Goal: Task Accomplishment & Management: Complete application form

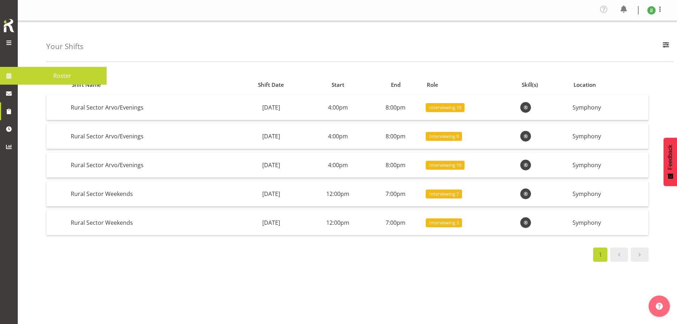
click at [14, 41] on div at bounding box center [9, 43] width 14 height 11
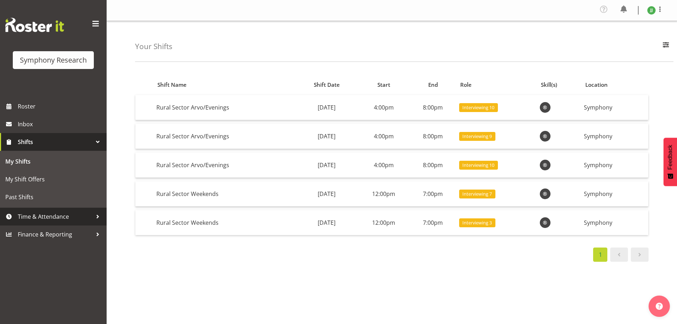
click at [34, 213] on span "Time & Attendance" at bounding box center [55, 216] width 75 height 11
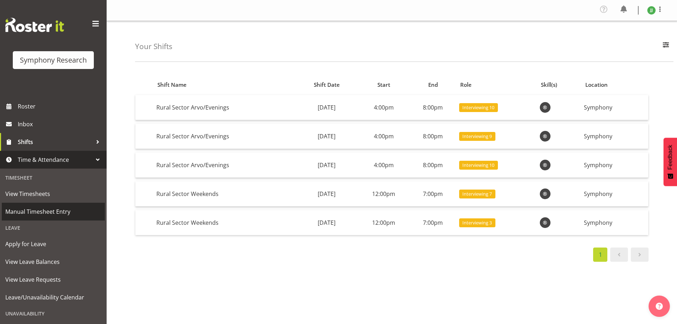
click at [42, 209] on span "Manual Timesheet Entry" at bounding box center [53, 211] width 96 height 11
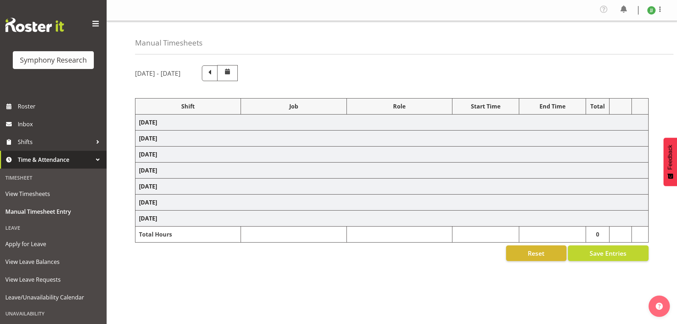
select select "81298"
select select "10587"
select select "47"
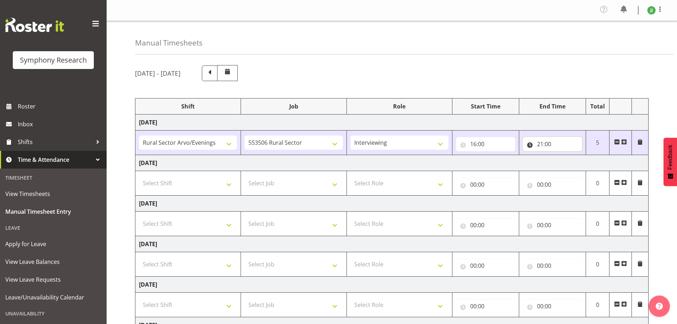
click at [542, 143] on input "21:00" at bounding box center [552, 144] width 59 height 14
click at [569, 161] on select "00 01 02 03 04 05 06 07 08 09 10 11 12 13 14 15 16 17 18 19 20 21 22 23" at bounding box center [572, 162] width 16 height 14
select select "20"
click at [564, 155] on select "00 01 02 03 04 05 06 07 08 09 10 11 12 13 14 15 16 17 18 19 20 21 22 23" at bounding box center [572, 162] width 16 height 14
type input "20:00"
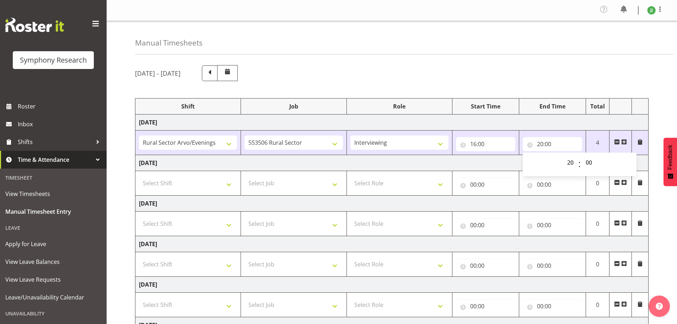
click at [571, 127] on td "Monday 1st September 2025" at bounding box center [391, 122] width 513 height 16
click at [198, 190] on select "Select Shift !!Weekend Residential (Roster IT Shift Label) *Business 9/10am ~ 4…" at bounding box center [188, 183] width 98 height 14
select select "81298"
click at [139, 176] on select "Select Shift !!Weekend Residential (Roster IT Shift Label) *Business 9/10am ~ 4…" at bounding box center [188, 183] width 98 height 14
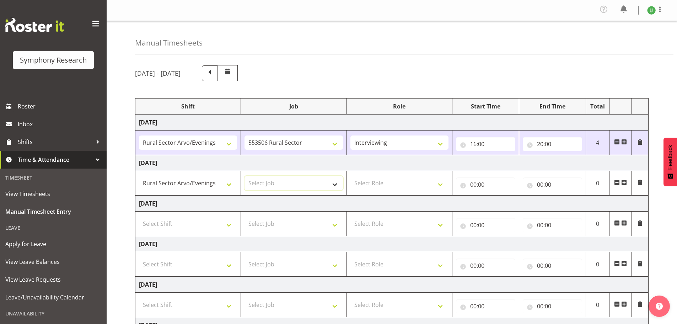
click at [315, 189] on select "Select Job 550060 IF Admin 553492 World Poll Aus Wave 2 Main 2025 553493 World …" at bounding box center [294, 183] width 98 height 14
select select "10587"
click at [245, 176] on select "Select Job 550060 IF Admin 553492 World Poll Aus Wave 2 Main 2025 553493 World …" at bounding box center [294, 183] width 98 height 14
click at [419, 182] on select "Select Role Briefing Interviewing" at bounding box center [400, 183] width 98 height 14
select select "47"
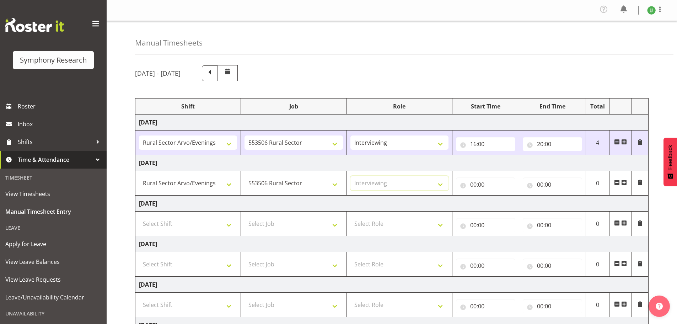
click at [351, 176] on select "Select Role Briefing Interviewing" at bounding box center [400, 183] width 98 height 14
click at [471, 185] on input "00:00" at bounding box center [485, 184] width 59 height 14
click at [503, 204] on select "00 01 02 03 04 05 06 07 08 09 10 11 12 13 14 15 16 17 18 19 20 21 22 23" at bounding box center [505, 203] width 16 height 14
select select "16"
click at [497, 196] on select "00 01 02 03 04 05 06 07 08 09 10 11 12 13 14 15 16 17 18 19 20 21 22 23" at bounding box center [505, 203] width 16 height 14
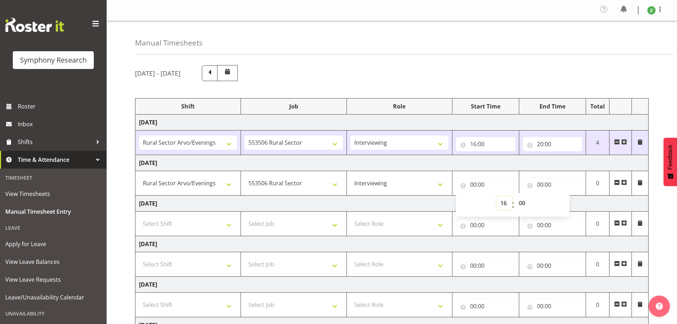
type input "16:00"
click at [540, 181] on input "00:00" at bounding box center [552, 184] width 59 height 14
click at [570, 202] on select "00 01 02 03 04 05 06 07 08 09 10 11 12 13 14 15 16 17 18 19 20 21 22 23" at bounding box center [572, 203] width 16 height 14
select select "20"
click at [564, 196] on select "00 01 02 03 04 05 06 07 08 09 10 11 12 13 14 15 16 17 18 19 20 21 22 23" at bounding box center [572, 203] width 16 height 14
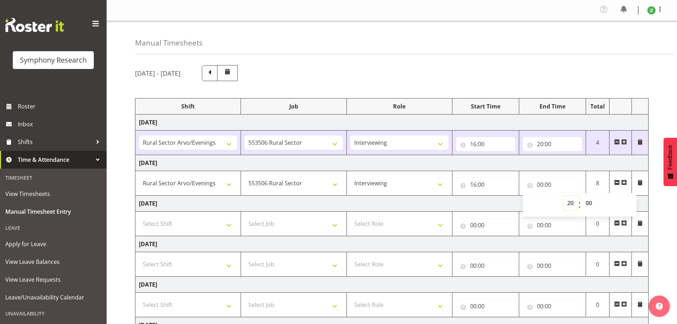
type input "20:00"
click at [478, 202] on td "Wednesday 3rd September 2025" at bounding box center [391, 204] width 513 height 16
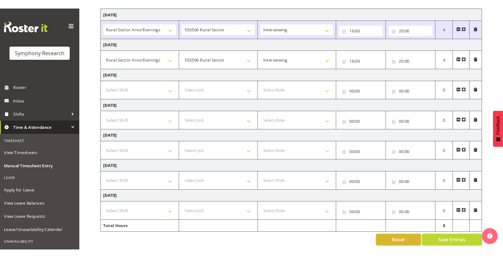
scroll to position [119, 0]
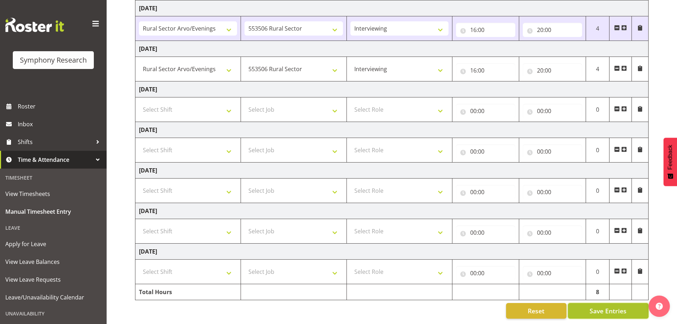
click at [615, 307] on span "Save Entries" at bounding box center [608, 310] width 37 height 9
